Goal: Task Accomplishment & Management: Complete application form

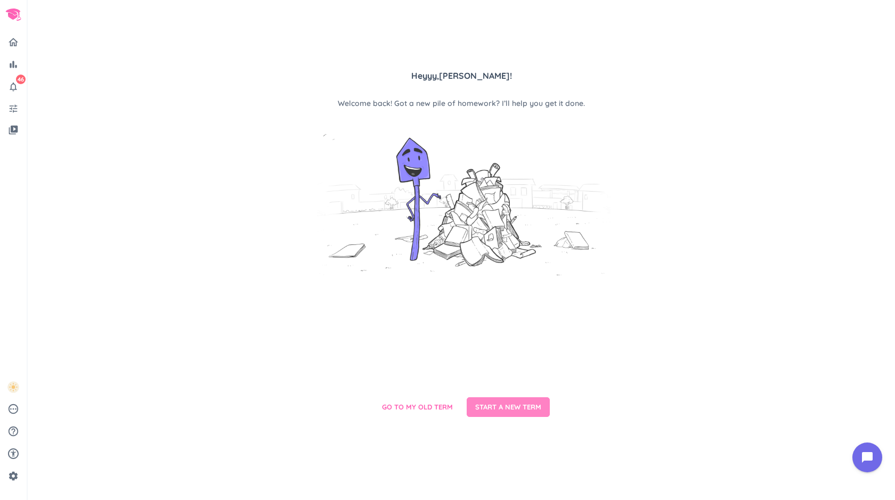
click at [514, 402] on span "START A NEW TERM" at bounding box center [508, 407] width 66 height 11
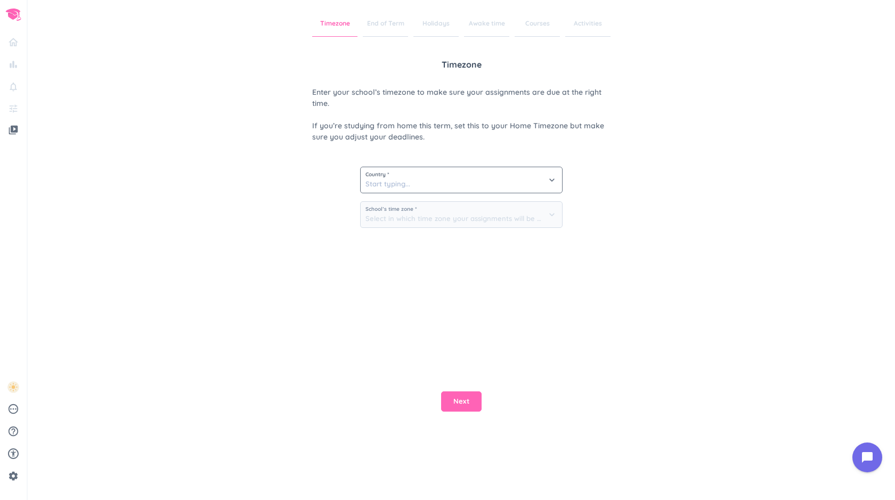
click at [440, 177] on span "Country *" at bounding box center [461, 174] width 192 height 5
type input "[GEOGRAPHIC_DATA]"
